Goal: Information Seeking & Learning: Learn about a topic

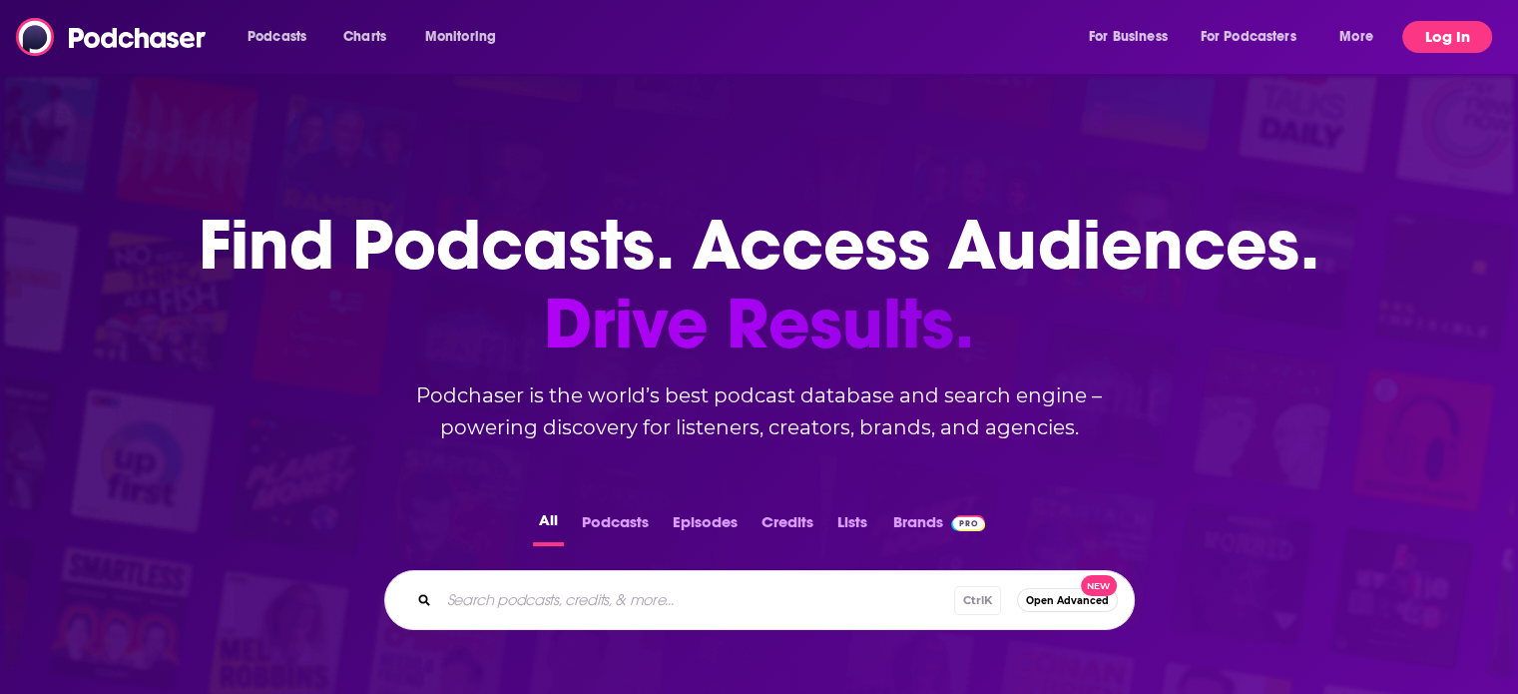
click at [1428, 31] on button "Log In" at bounding box center [1447, 37] width 90 height 32
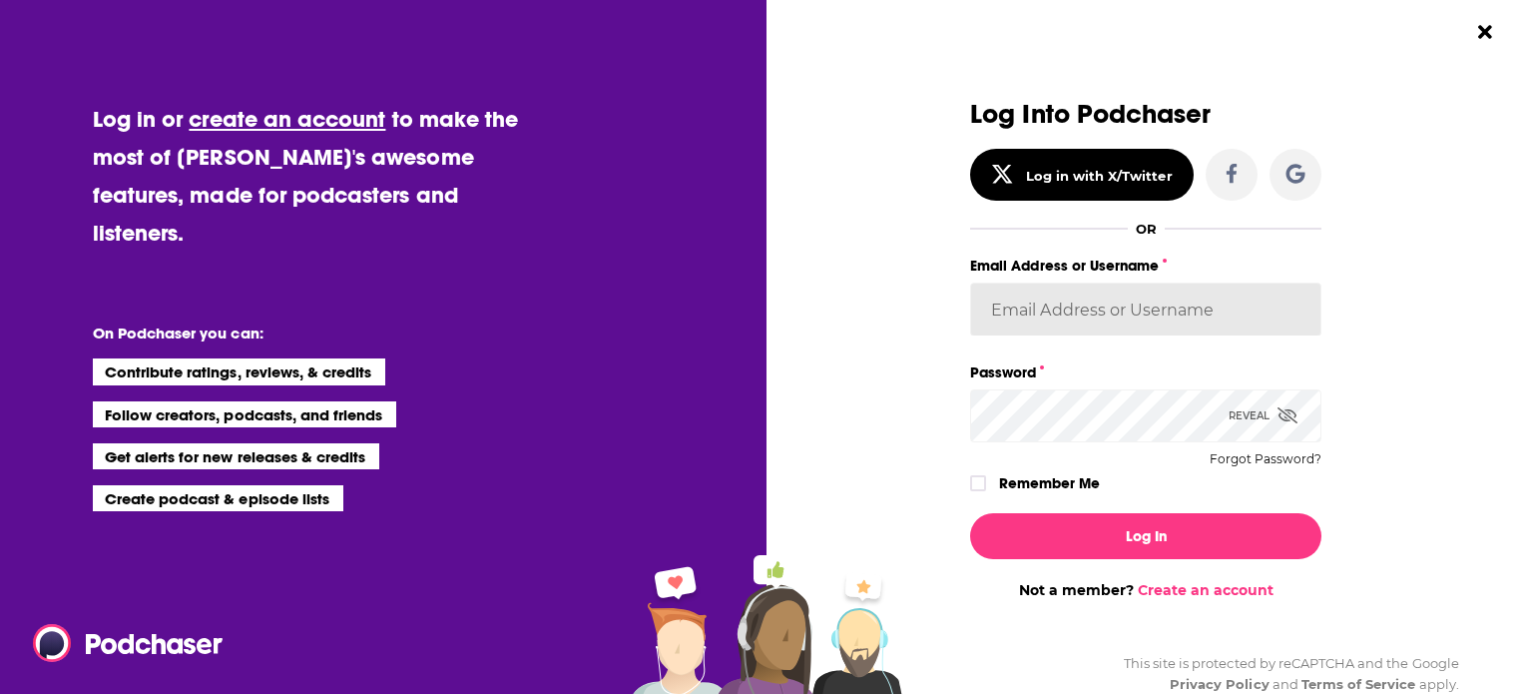
type input "[PERSON_NAME][EMAIL_ADDRESS][DOMAIN_NAME]"
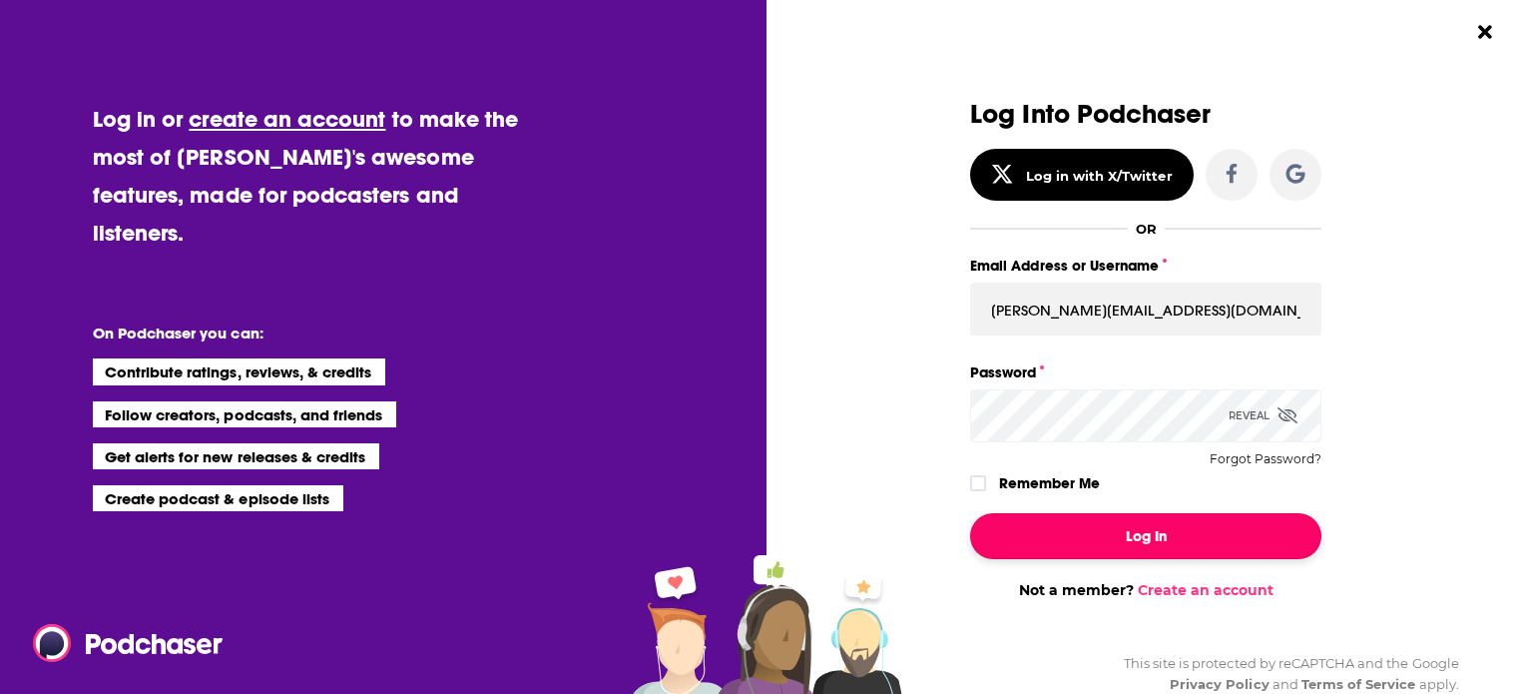
click at [1098, 534] on button "Log In" at bounding box center [1145, 536] width 351 height 46
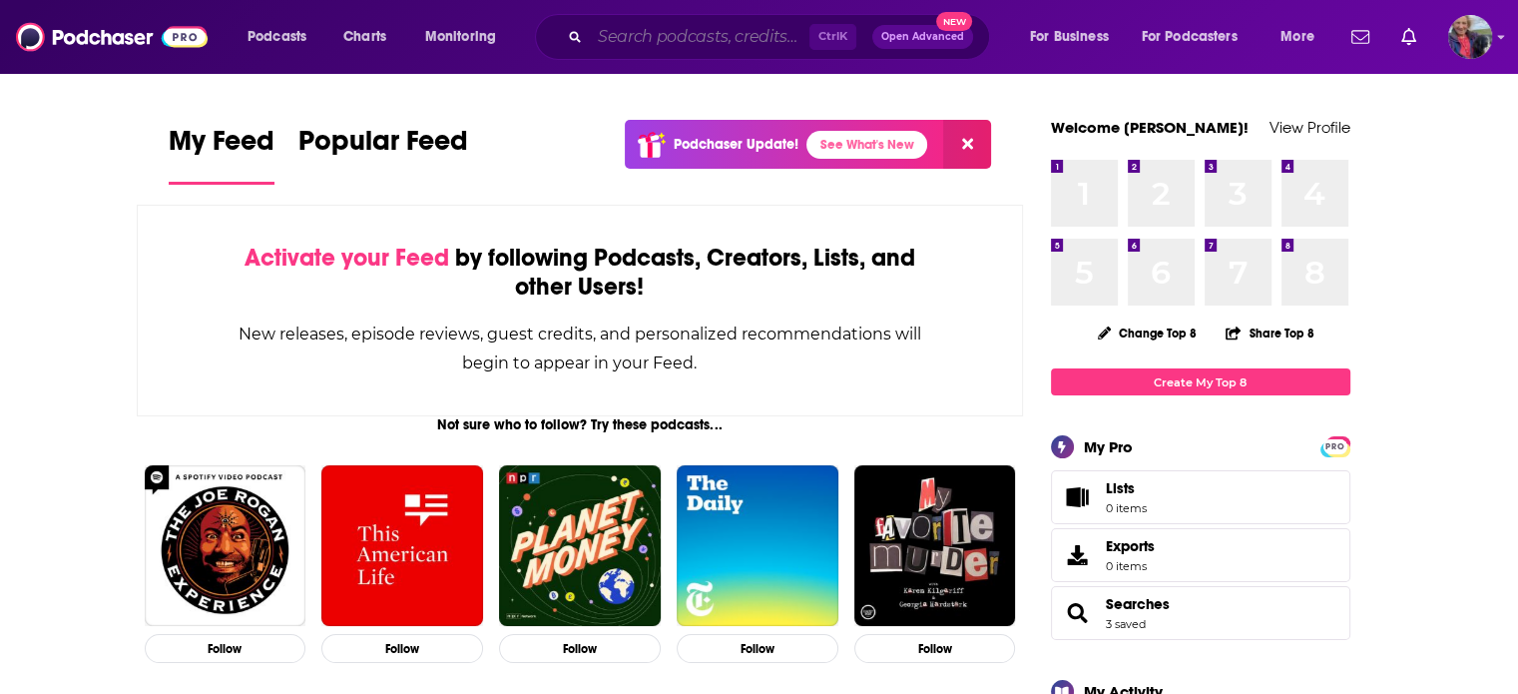
click at [677, 38] on input "Search podcasts, credits, & more..." at bounding box center [700, 37] width 220 height 32
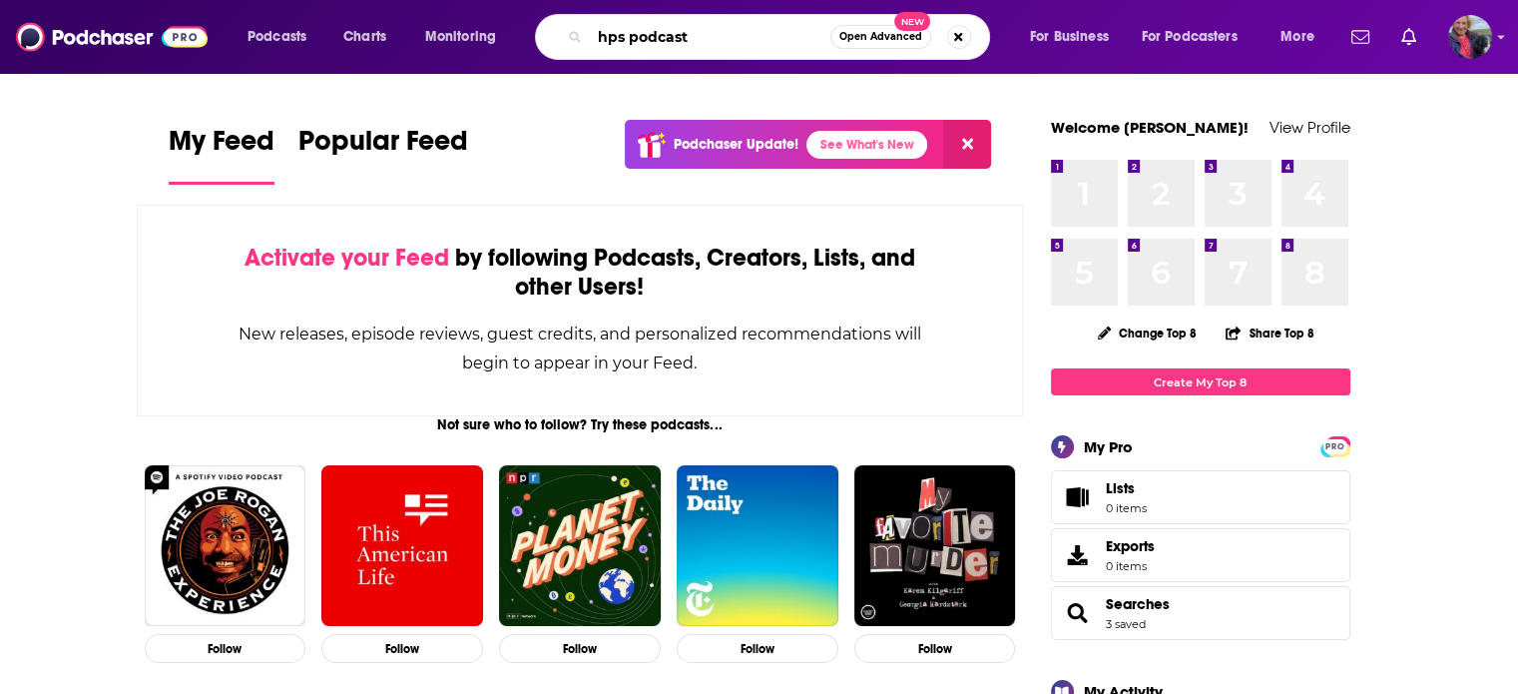
type input "hps podcast"
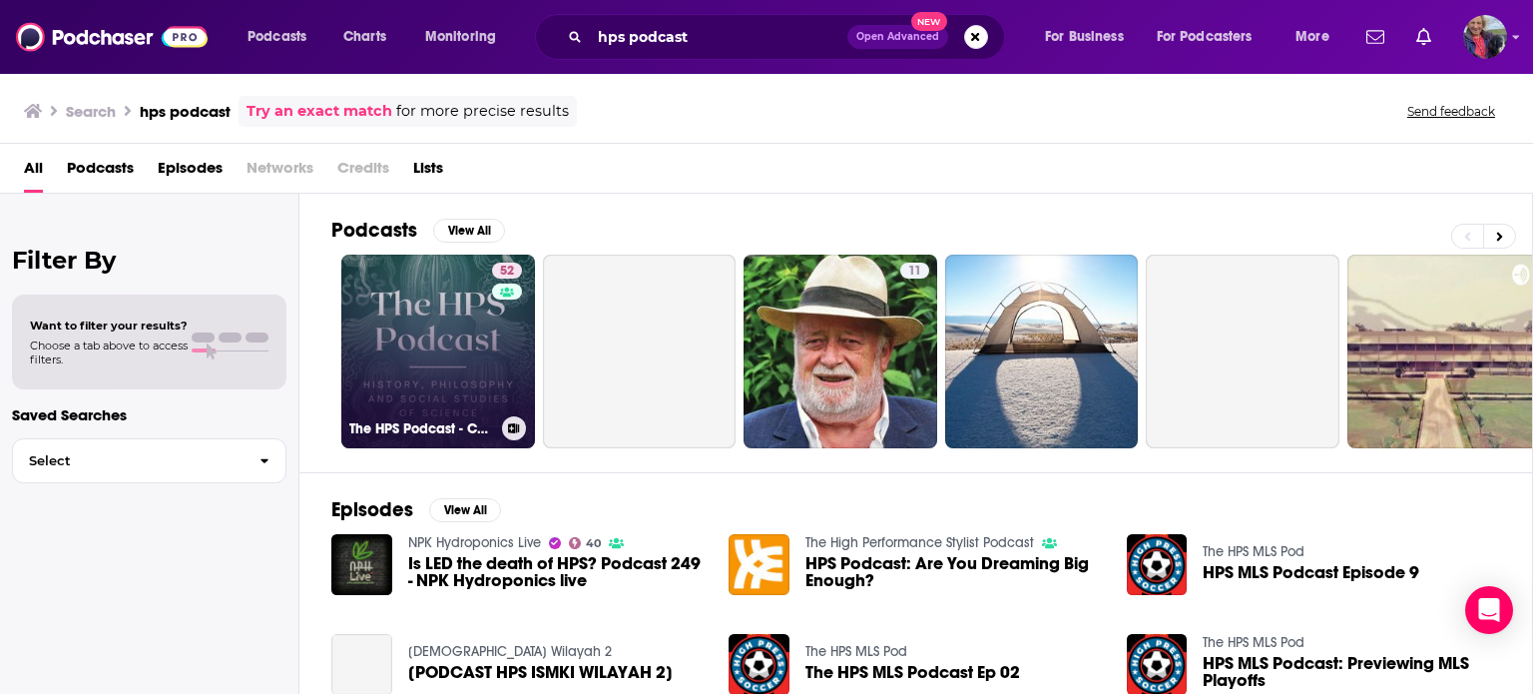
click at [408, 361] on link "52 The HPS Podcast - Conversations from History, Philosophy and Social Studies …" at bounding box center [438, 351] width 194 height 194
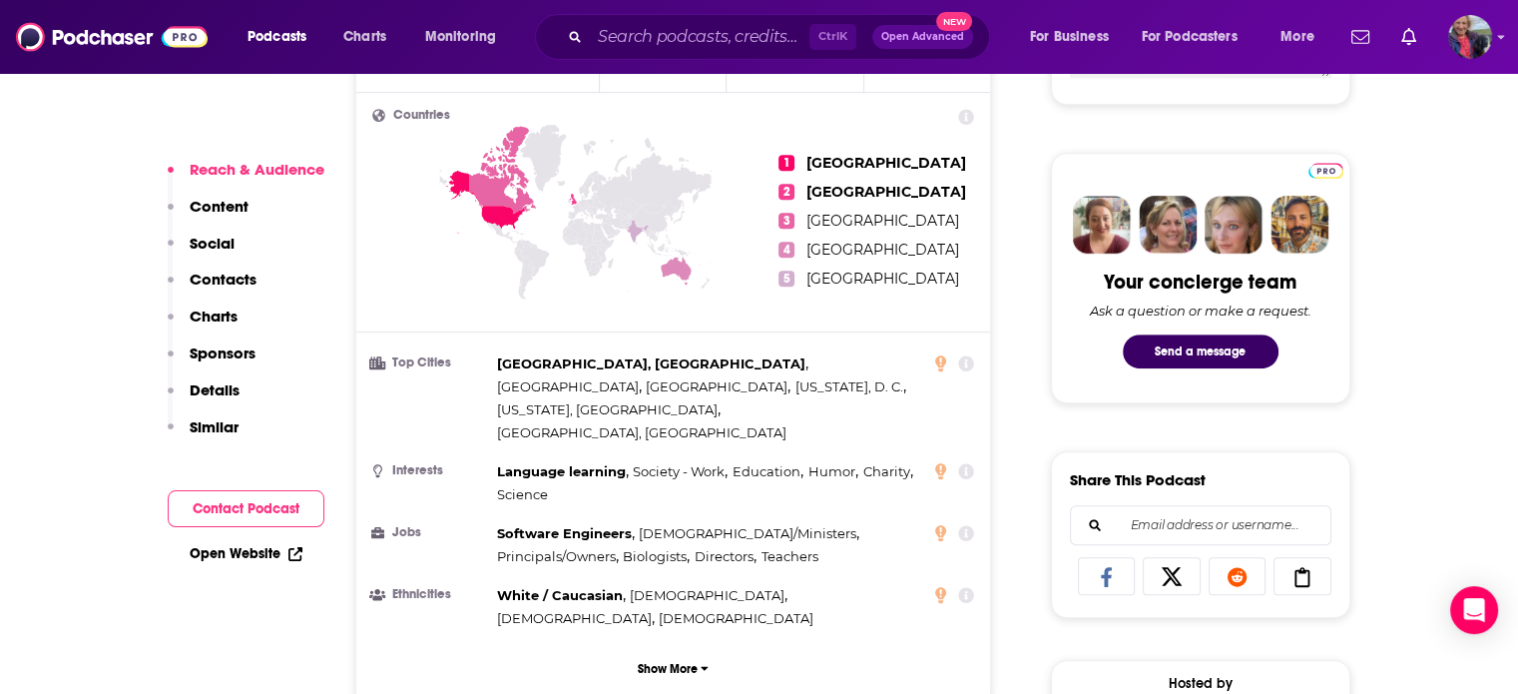
scroll to position [898, 0]
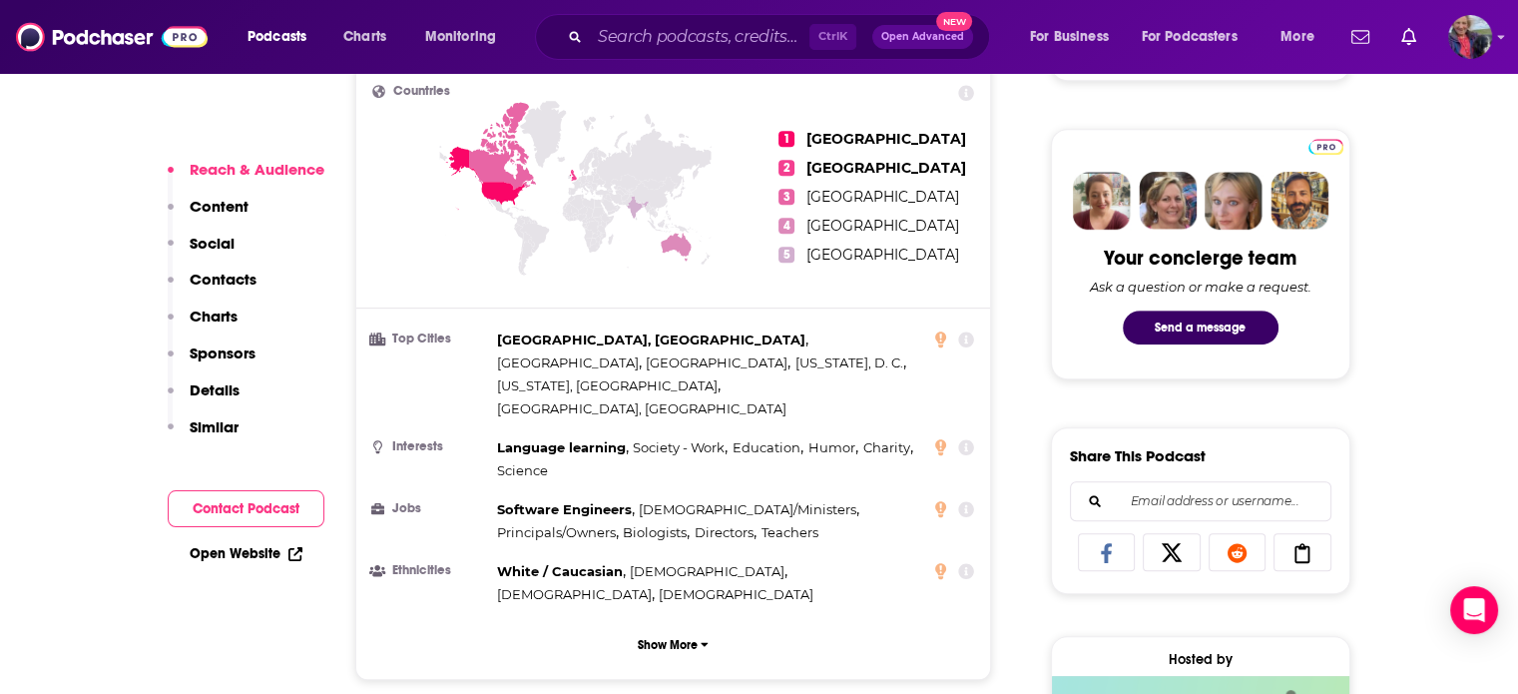
click at [202, 275] on p "Contacts" at bounding box center [223, 278] width 67 height 19
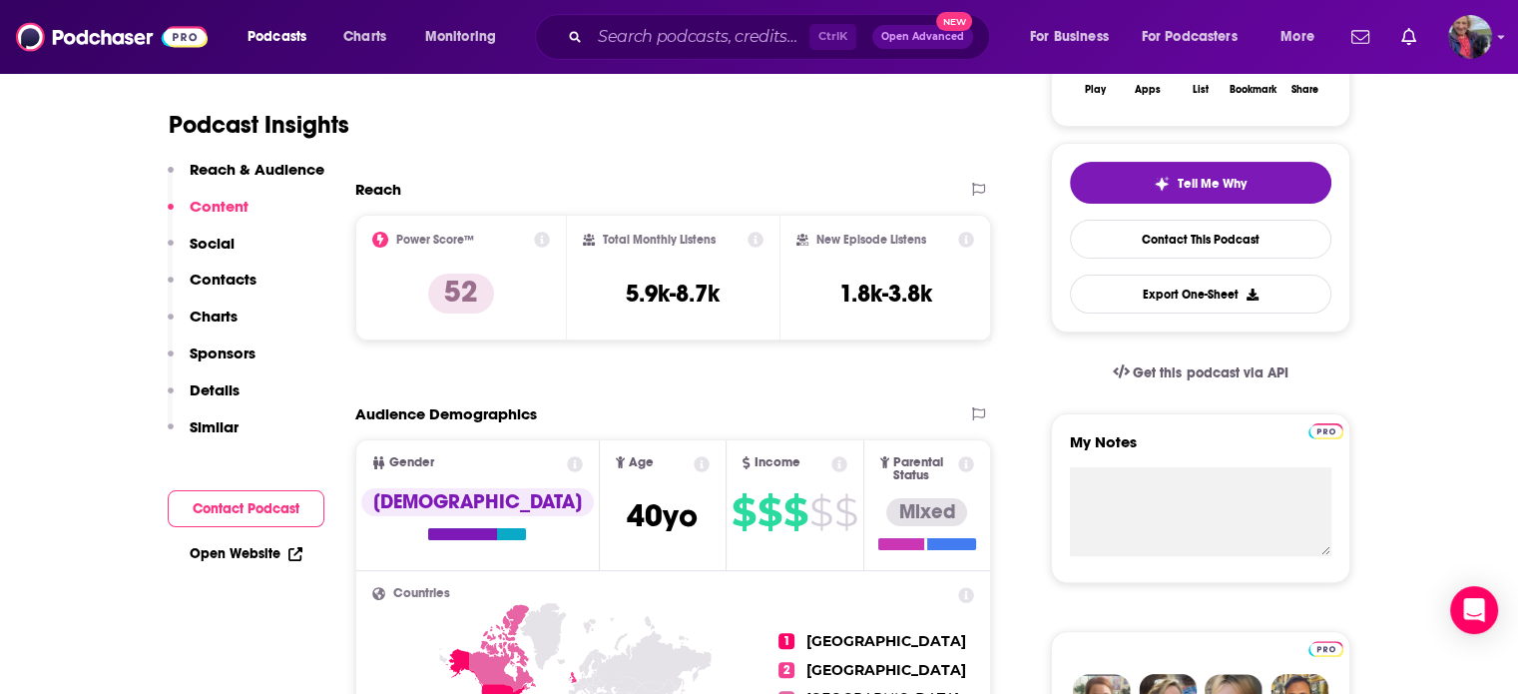
scroll to position [385, 0]
